Goal: Information Seeking & Learning: Find specific page/section

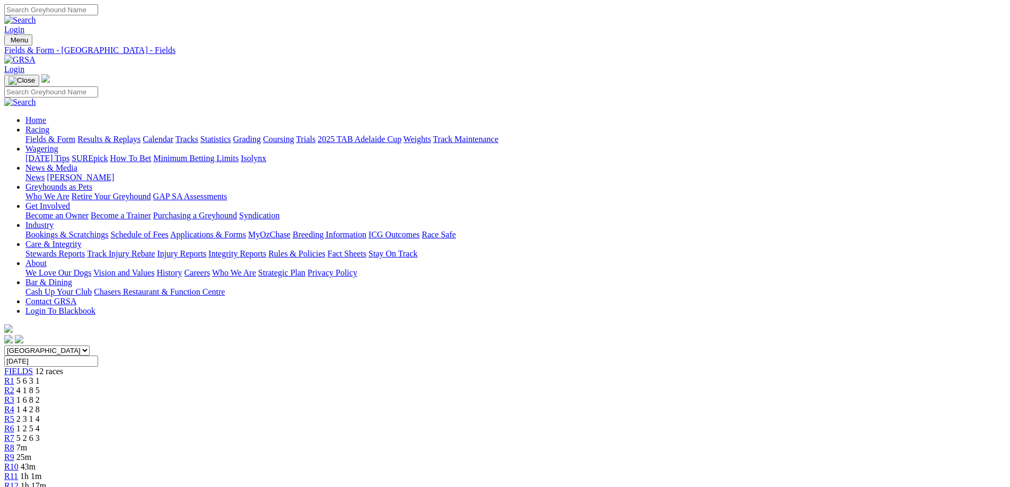
click at [515, 424] on div "R6 1 2 5 4" at bounding box center [504, 429] width 1001 height 10
click at [457, 414] on div "R5 2 3 1 4" at bounding box center [504, 419] width 1001 height 10
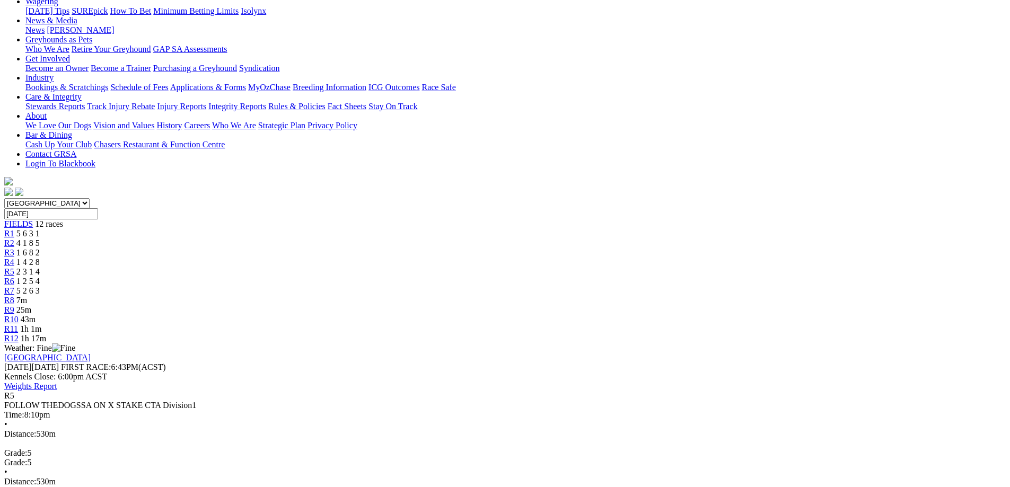
scroll to position [265, 0]
